Goal: Navigation & Orientation: Find specific page/section

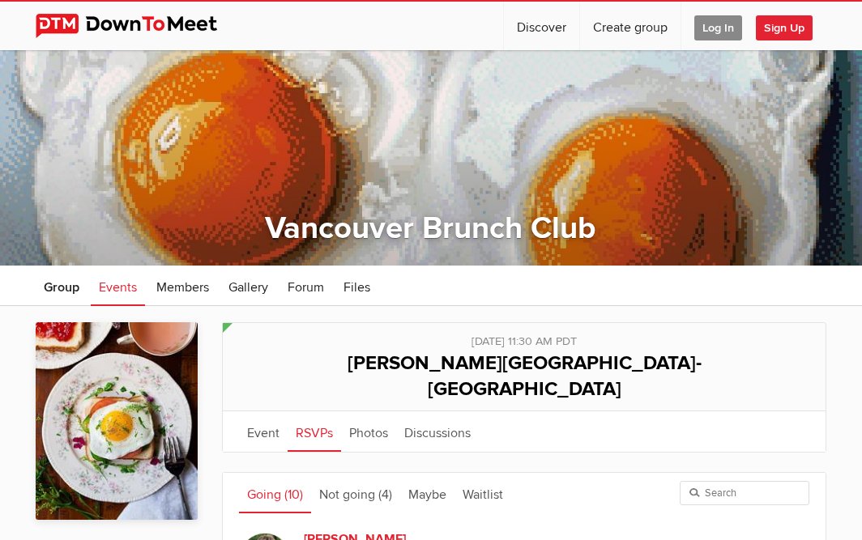
click at [723, 19] on span "Log In" at bounding box center [718, 27] width 48 height 25
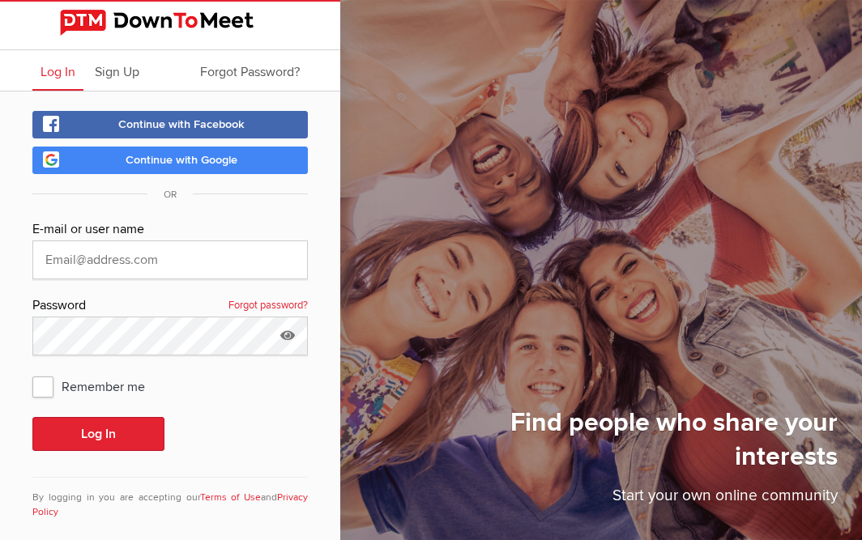
type input "[PERSON_NAME][EMAIL_ADDRESS][DOMAIN_NAME]"
click at [39, 380] on span "Remember me" at bounding box center [96, 386] width 129 height 29
click at [32, 372] on input "Remember me" at bounding box center [32, 371] width 1 height 1
checkbox input "true"
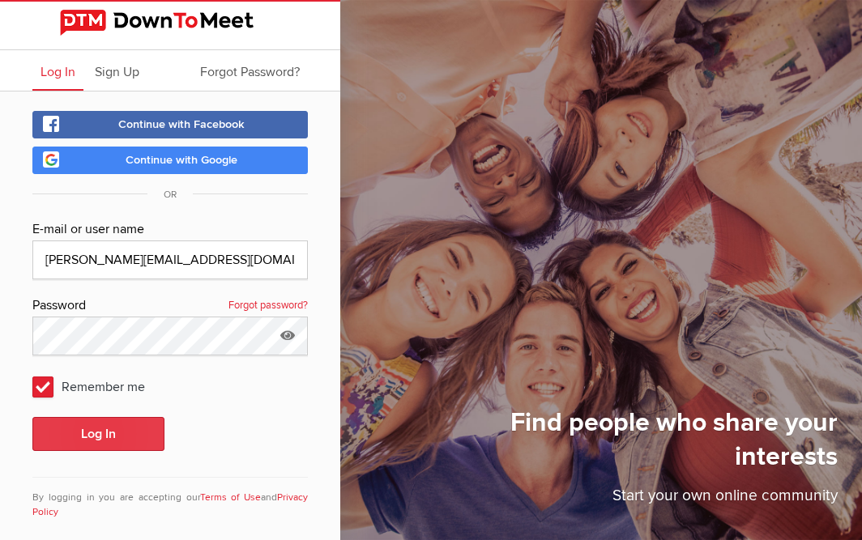
click at [101, 435] on button "Log In" at bounding box center [98, 434] width 132 height 34
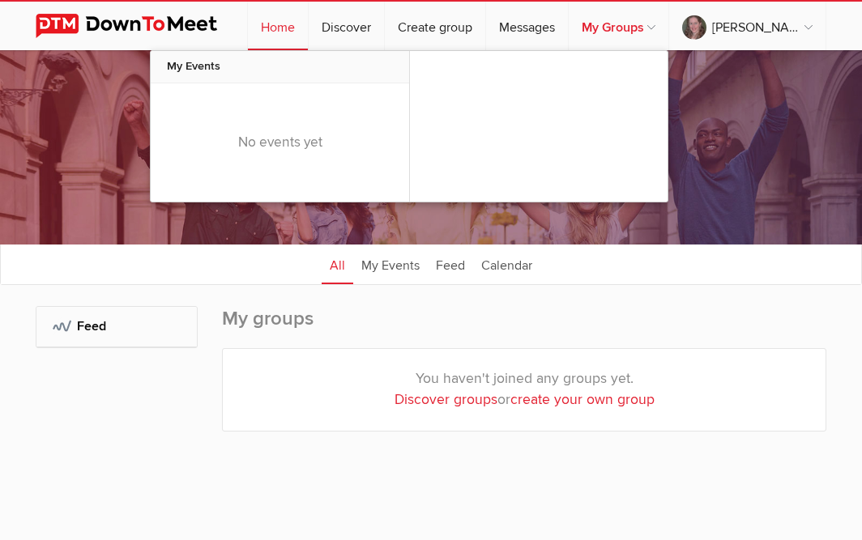
click at [642, 23] on link "My Groups" at bounding box center [618, 26] width 100 height 49
click at [636, 26] on link "My Groups" at bounding box center [618, 26] width 100 height 49
click at [668, 21] on link "My Groups" at bounding box center [618, 26] width 100 height 49
click at [624, 27] on link "My Groups" at bounding box center [618, 26] width 100 height 49
click at [644, 23] on link "My Groups" at bounding box center [618, 26] width 100 height 49
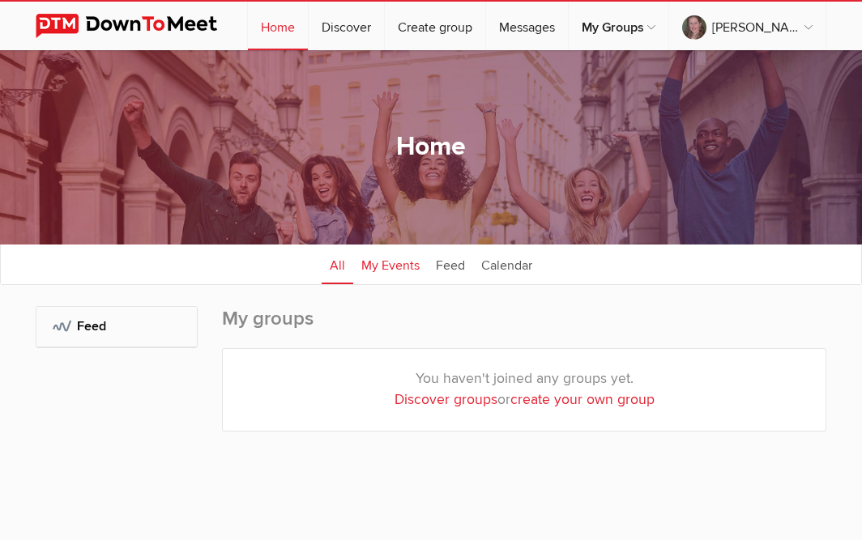
click at [377, 266] on link "My Events" at bounding box center [390, 264] width 75 height 40
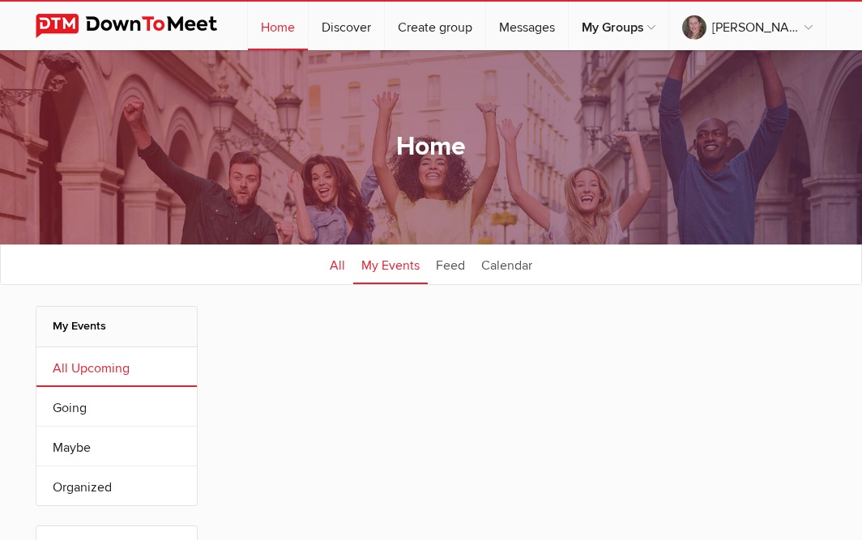
click at [336, 266] on link "All" at bounding box center [338, 264] width 32 height 40
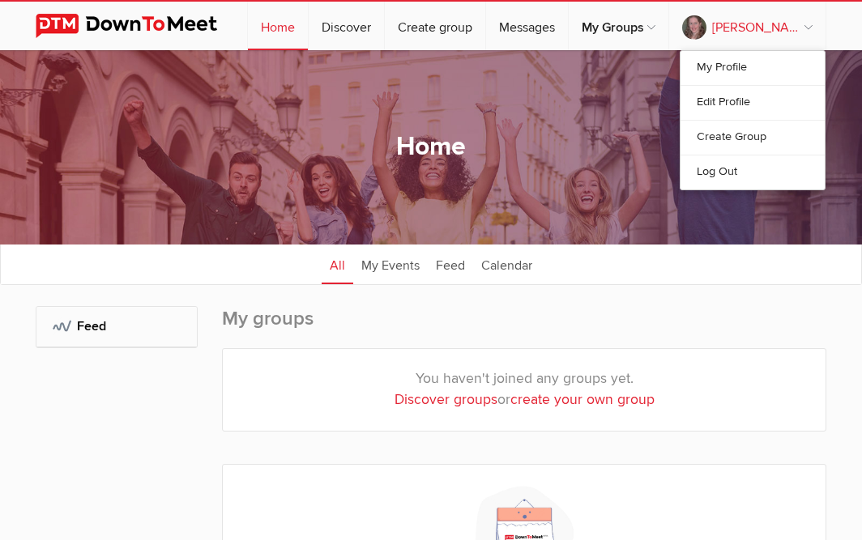
click at [745, 28] on link "[PERSON_NAME]" at bounding box center [747, 26] width 156 height 49
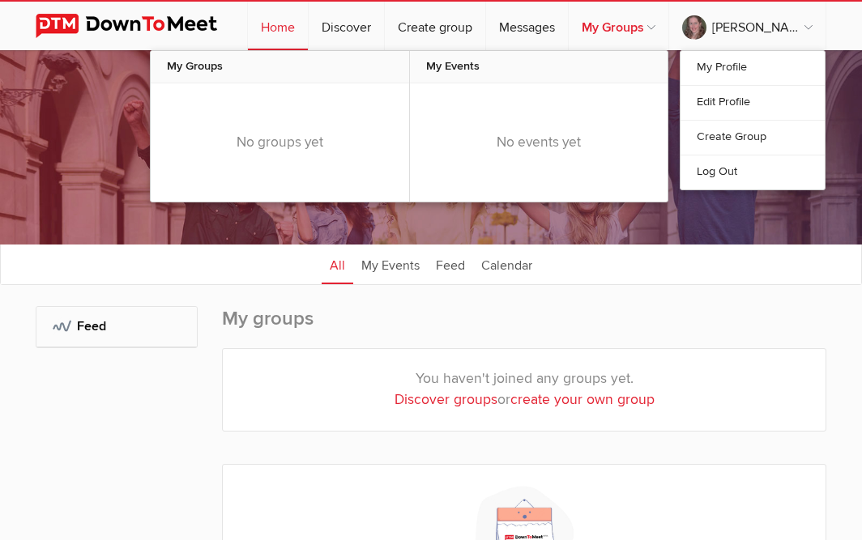
click at [639, 31] on link "My Groups" at bounding box center [618, 26] width 100 height 49
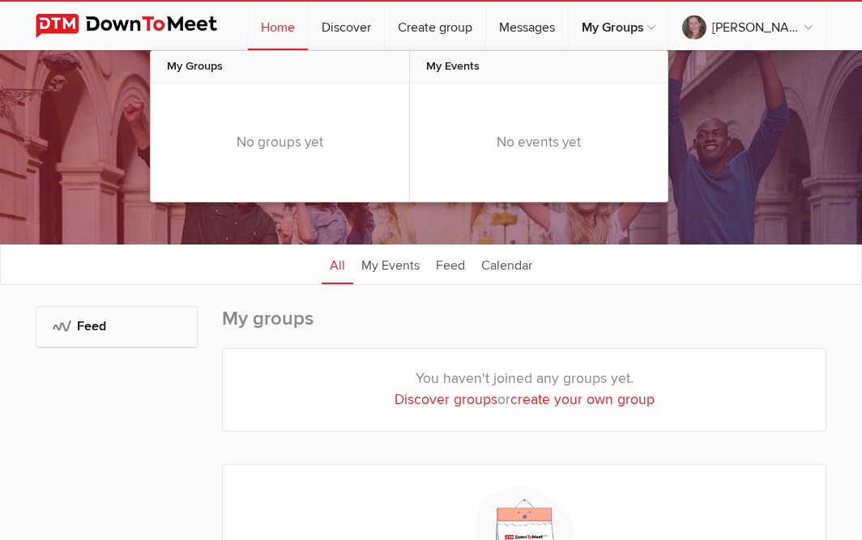
click at [216, 61] on span "My Groups" at bounding box center [280, 67] width 258 height 32
click at [607, 32] on link "My Groups" at bounding box center [618, 26] width 100 height 49
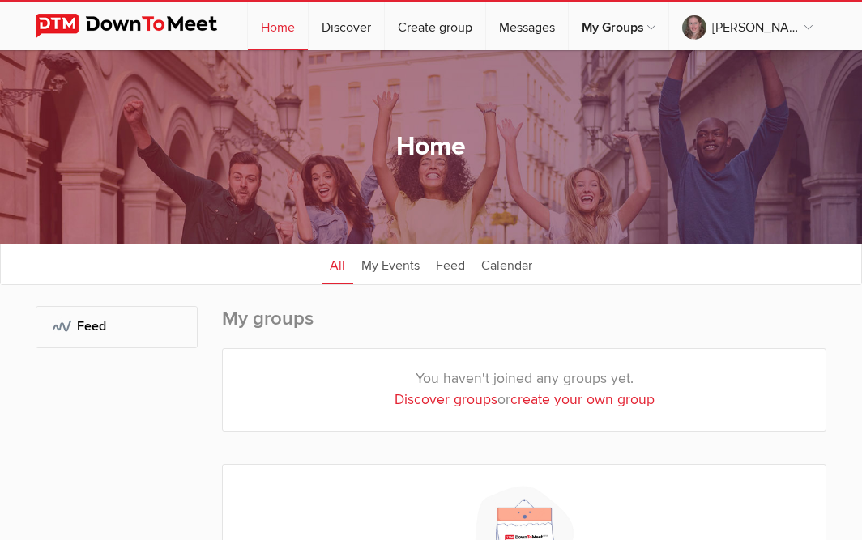
click at [130, 31] on img at bounding box center [139, 26] width 207 height 24
click at [150, 19] on img at bounding box center [139, 26] width 207 height 24
click at [34, 20] on div "☰ [PERSON_NAME] Home Discover Create group Messages My Groups My Groups No grou…" at bounding box center [431, 25] width 862 height 50
click at [56, 15] on img at bounding box center [139, 26] width 207 height 24
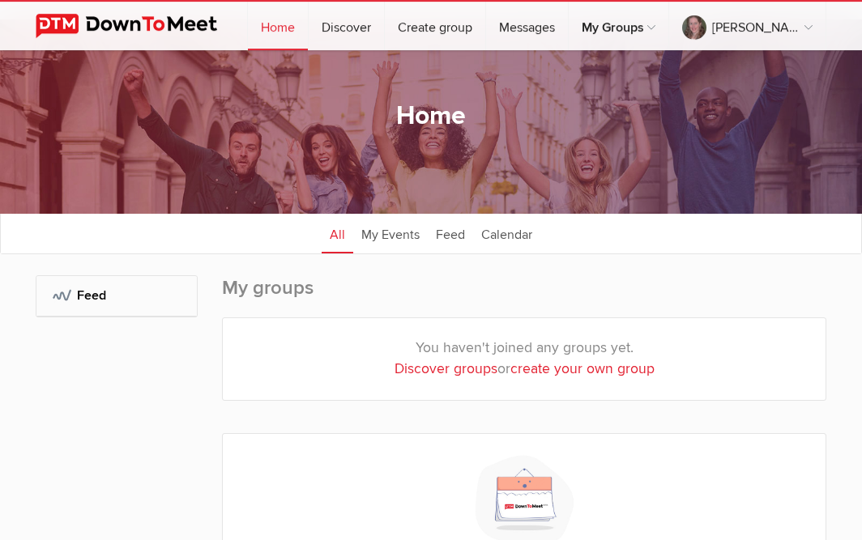
scroll to position [13, 0]
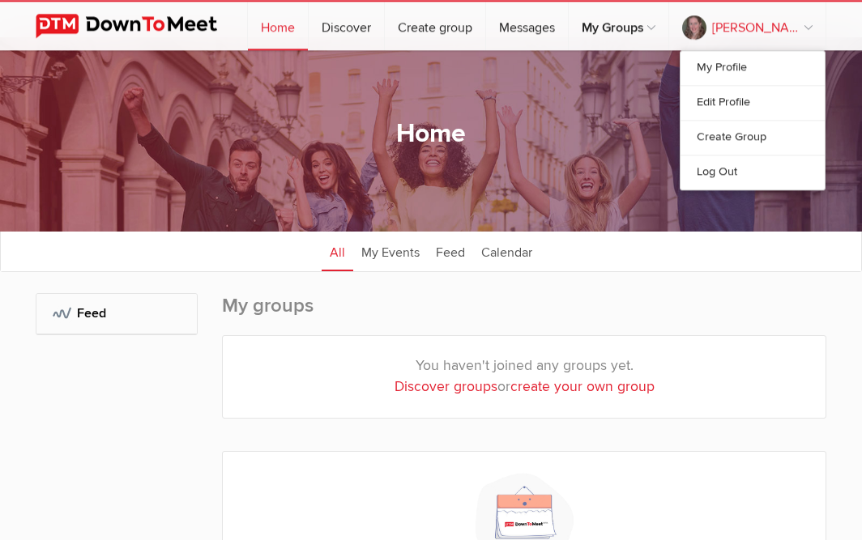
click at [766, 31] on link "[PERSON_NAME]" at bounding box center [747, 26] width 156 height 49
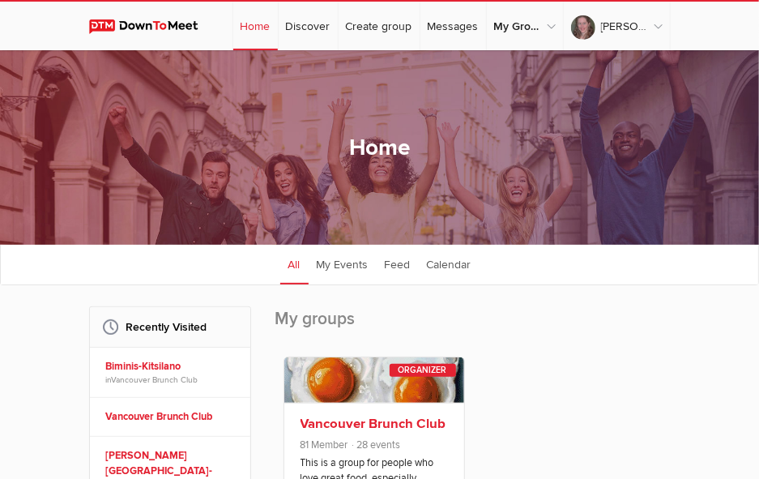
click at [365, 421] on link "Vancouver Brunch Club" at bounding box center [373, 423] width 146 height 16
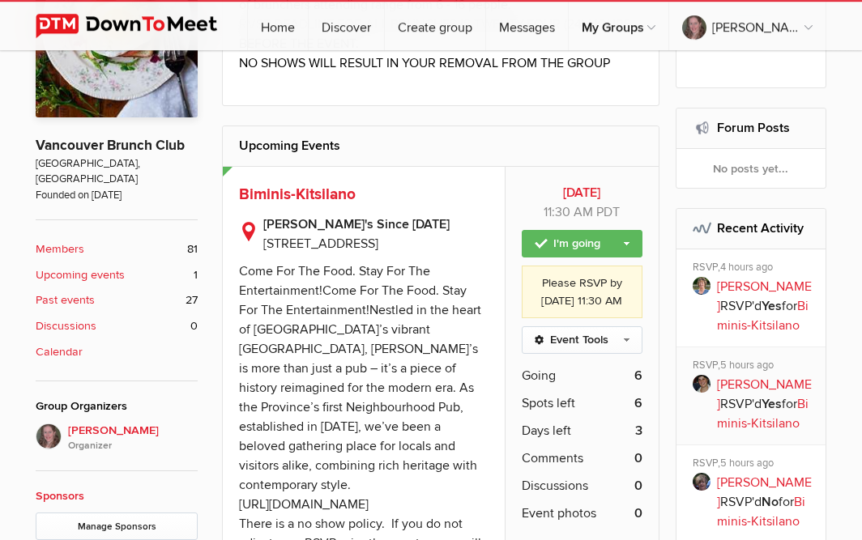
scroll to position [373, 0]
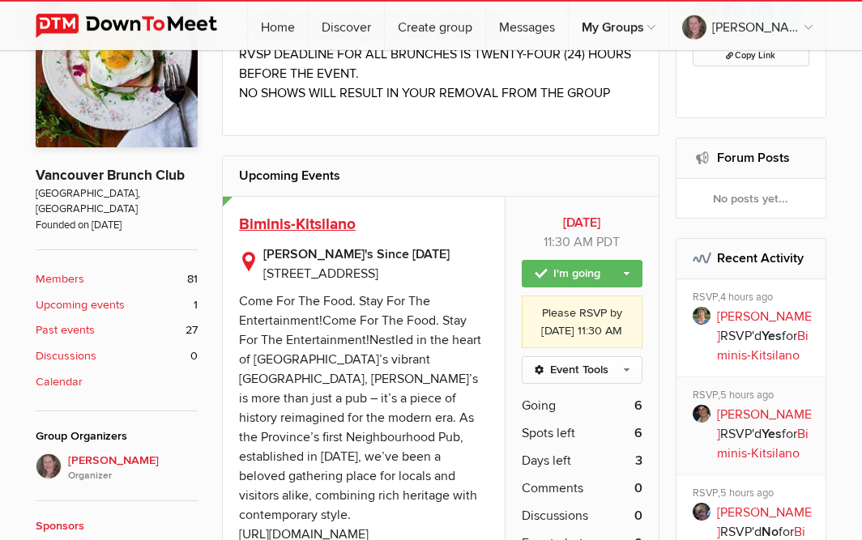
click at [297, 226] on span "Biminis-Kitsilano" at bounding box center [297, 224] width 117 height 19
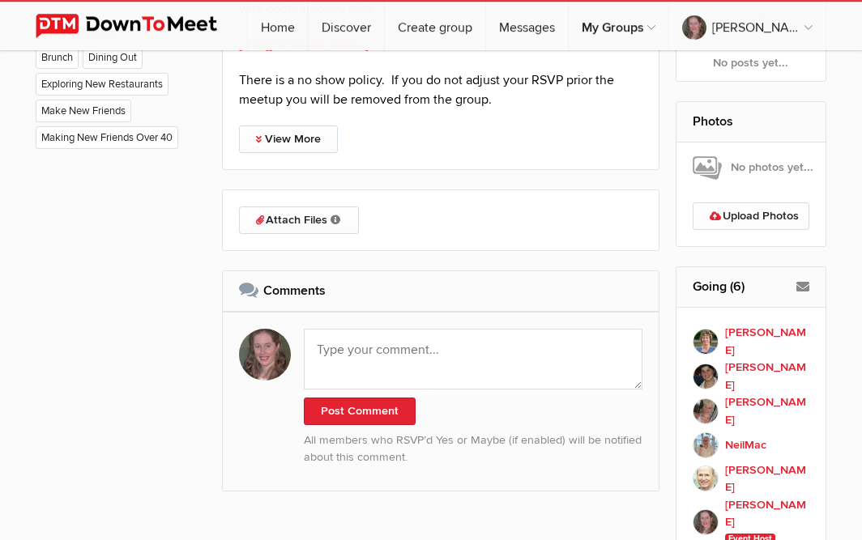
scroll to position [955, 0]
